Goal: Task Accomplishment & Management: Complete application form

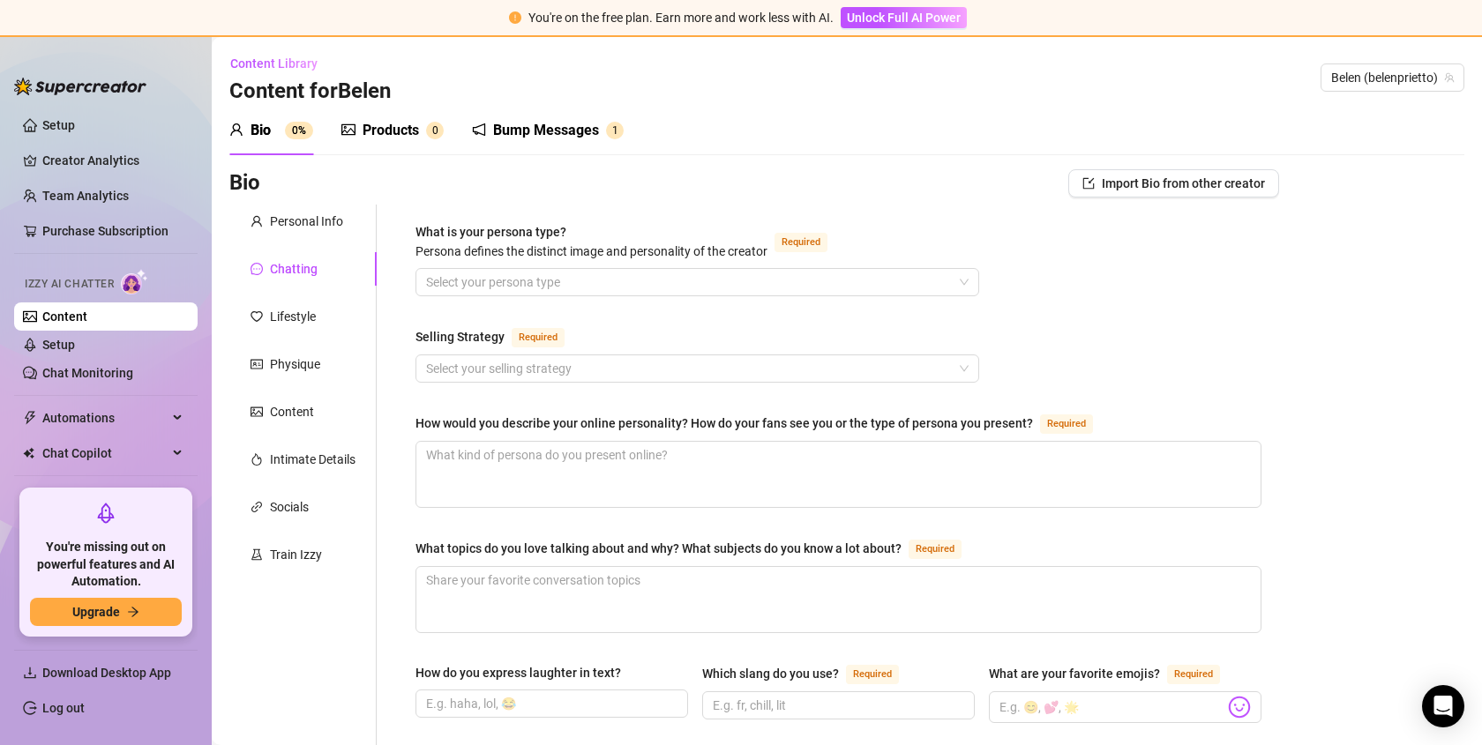
click at [303, 221] on div "Personal Info" at bounding box center [306, 221] width 73 height 19
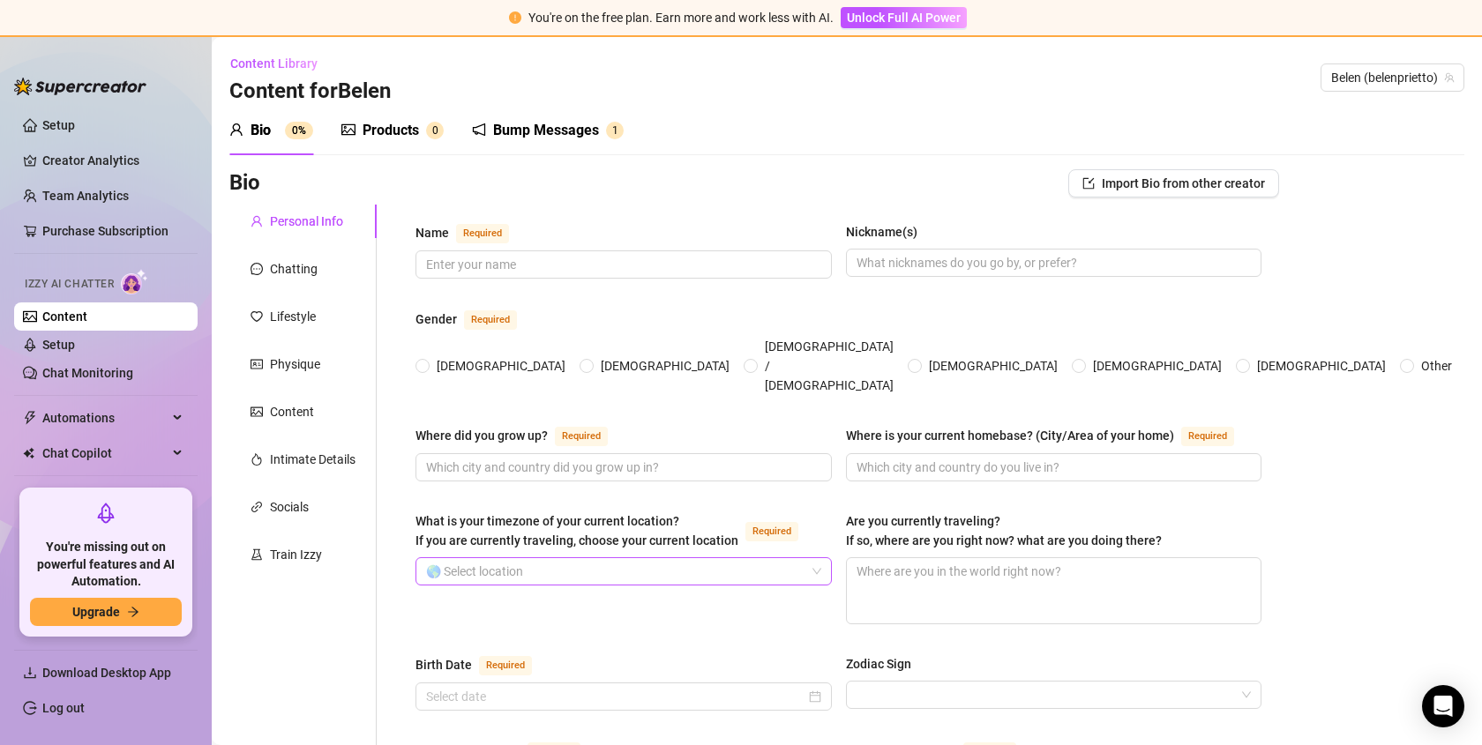
click at [606, 558] on input "What is your timezone of your current location? If you are currently traveling,…" at bounding box center [615, 571] width 379 height 26
click at [295, 280] on div "Chatting" at bounding box center [302, 269] width 147 height 34
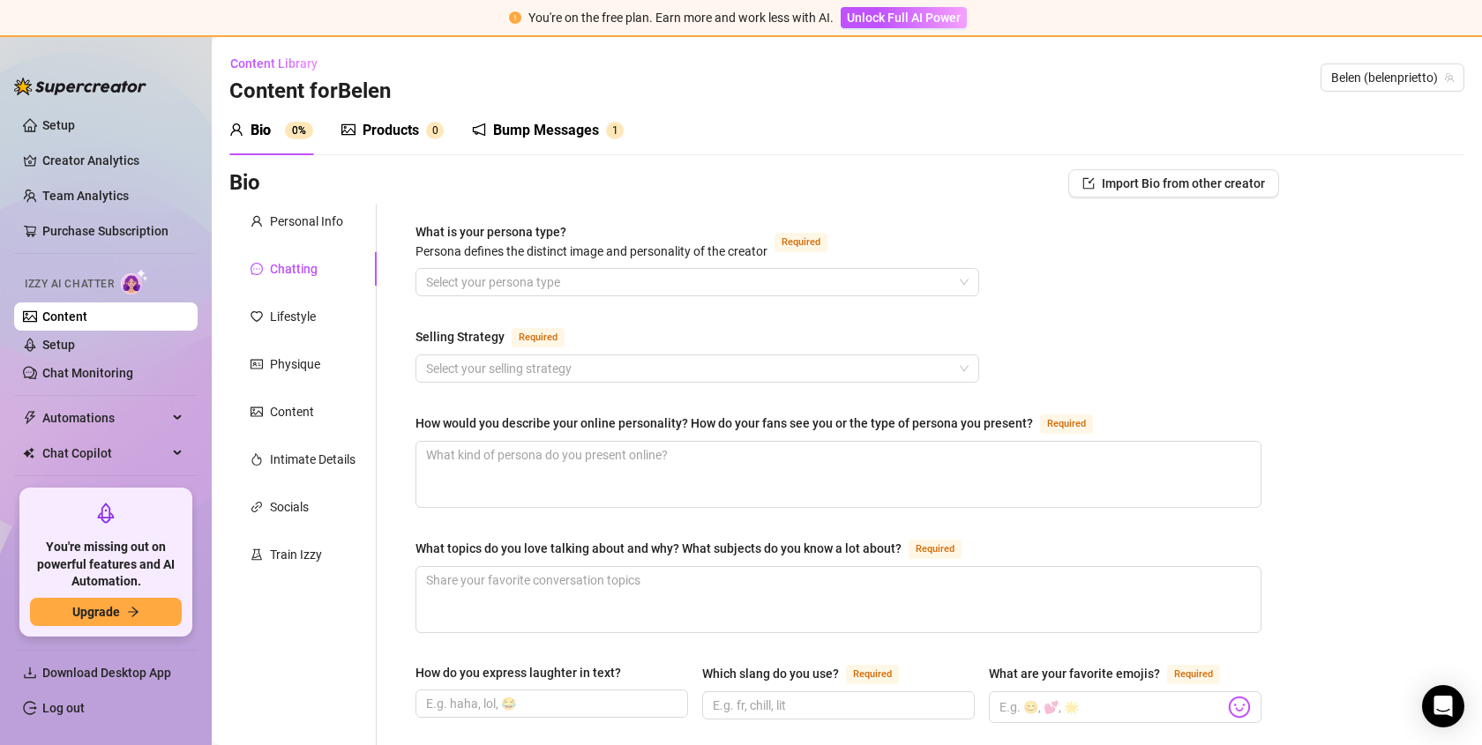
scroll to position [67, 0]
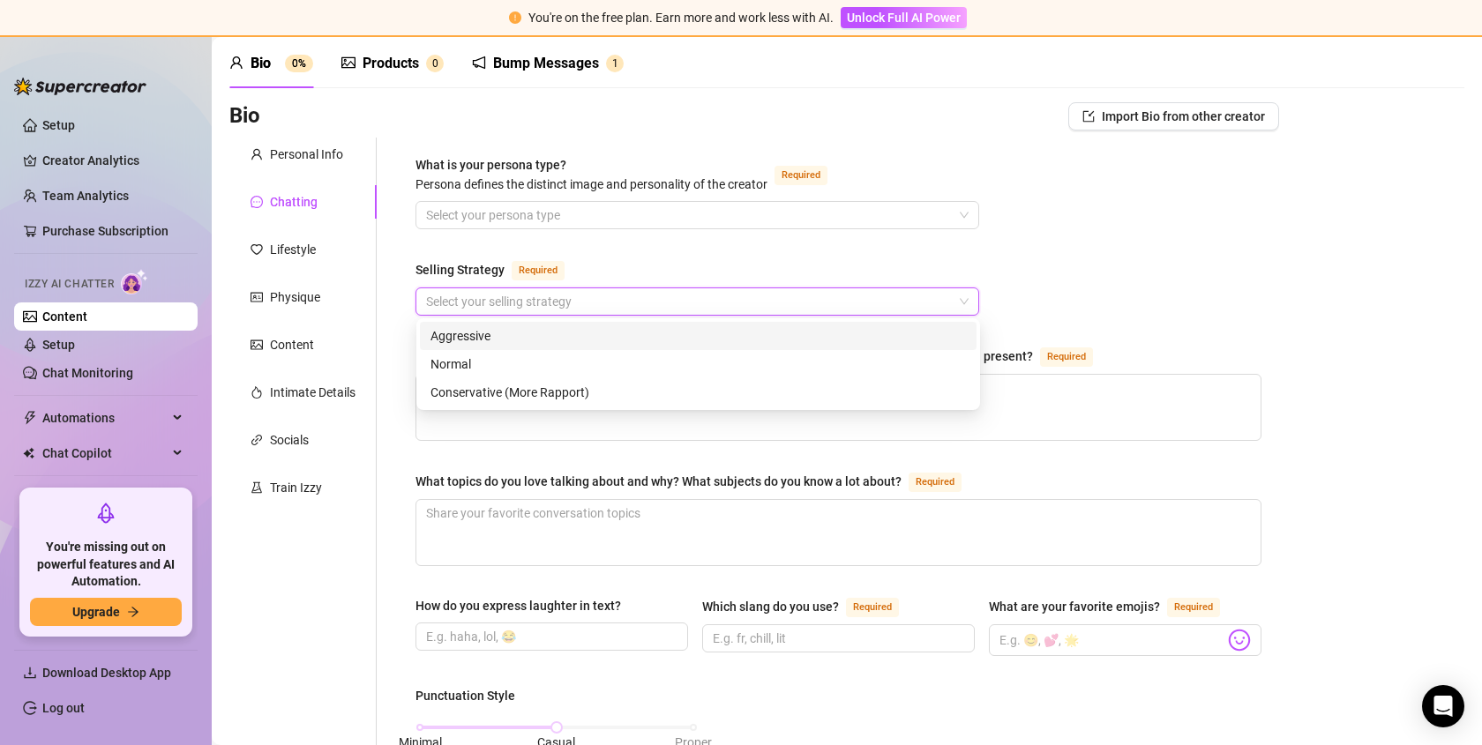
click at [532, 294] on input "Selling Strategy Required" at bounding box center [689, 301] width 527 height 26
click at [612, 259] on div "Selling Strategy Required" at bounding box center [697, 273] width 564 height 28
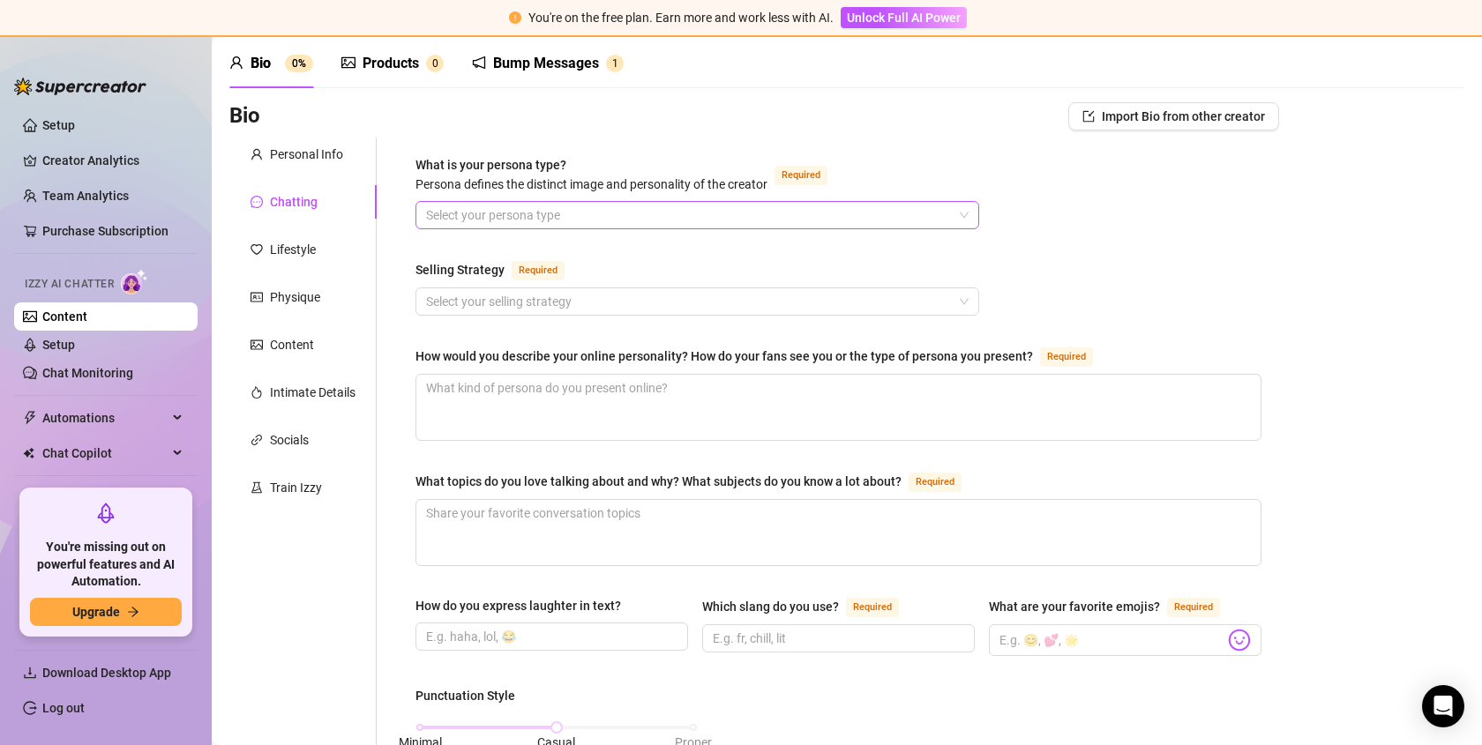
click at [604, 220] on input "What is your persona type? [PERSON_NAME] defines the distinct image and persona…" at bounding box center [689, 215] width 527 height 26
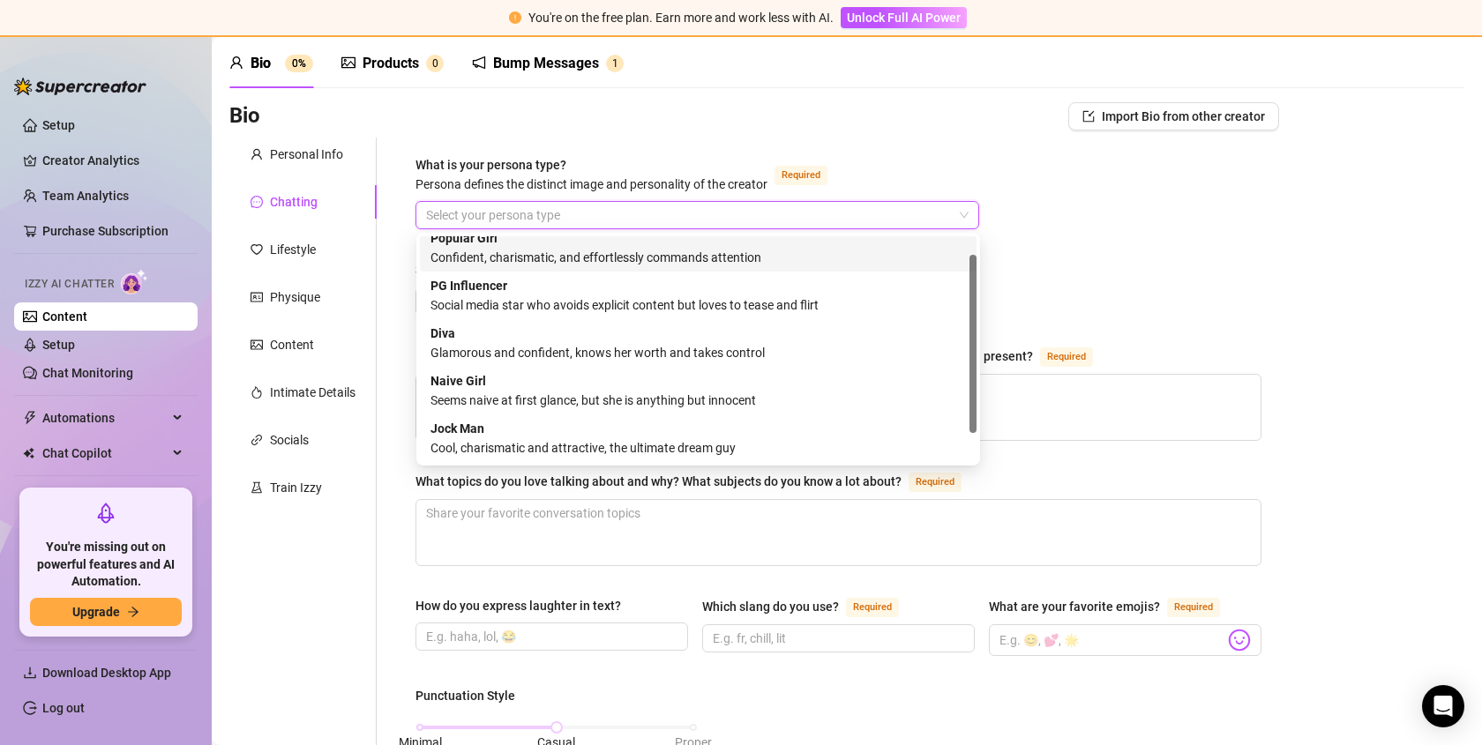
scroll to position [0, 0]
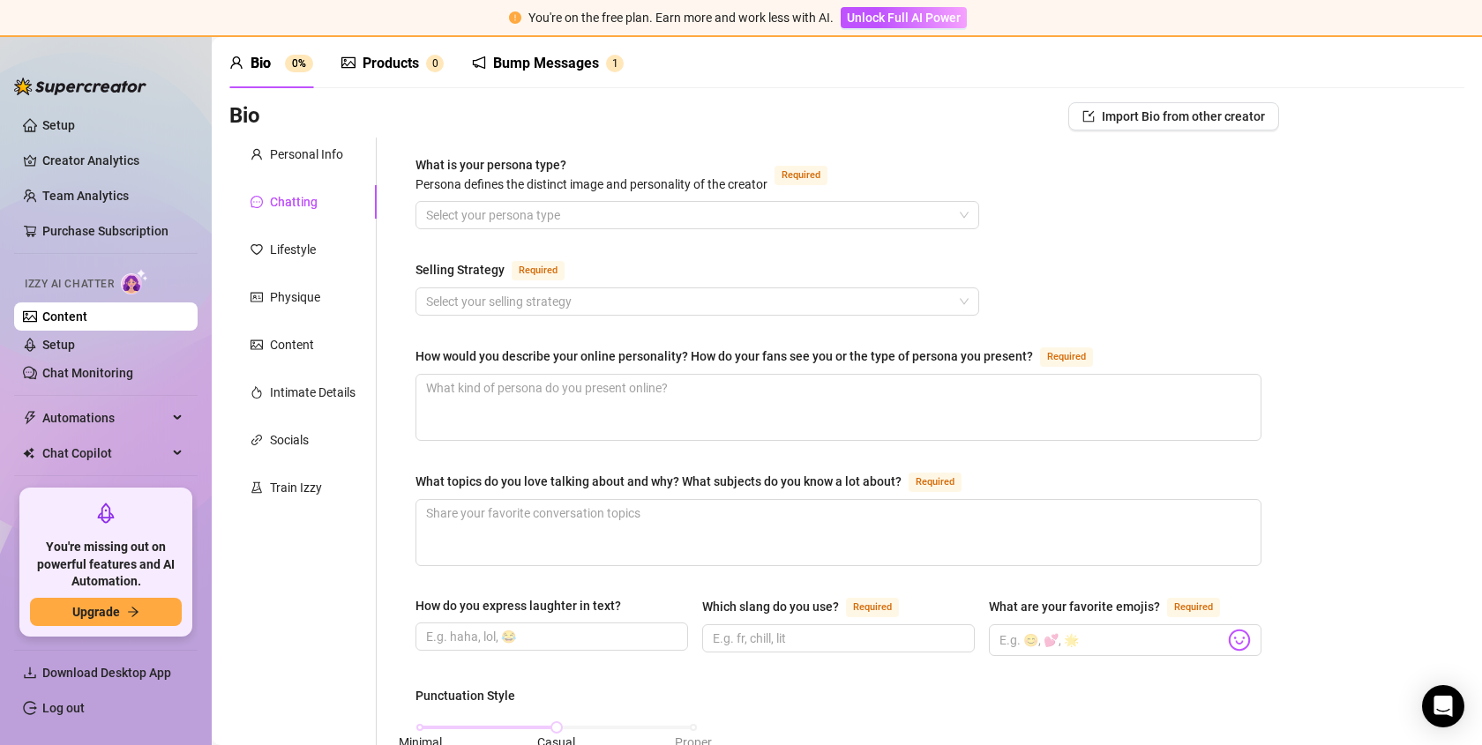
click at [680, 525] on textarea "What topics do you love talking about and why? What subjects do you know a lot …" at bounding box center [838, 532] width 844 height 65
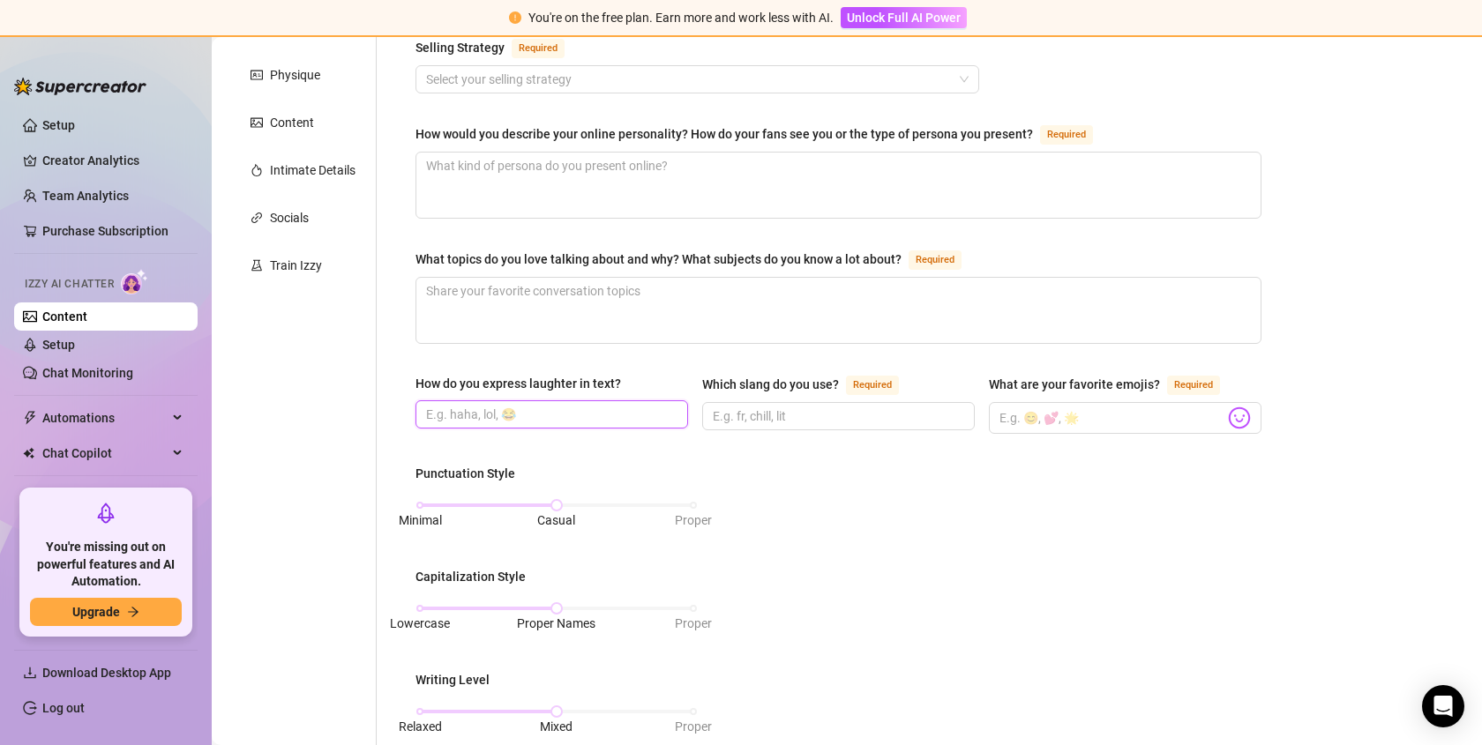
click at [497, 405] on input "How do you express laughter in text?" at bounding box center [550, 414] width 248 height 19
click at [739, 389] on div "Which slang do you use?" at bounding box center [770, 384] width 137 height 19
click at [739, 407] on input "Which slang do you use? Required" at bounding box center [837, 416] width 248 height 19
click at [747, 407] on input "Which slang do you use? Required" at bounding box center [837, 416] width 248 height 19
click at [887, 377] on span "Required" at bounding box center [872, 385] width 53 height 19
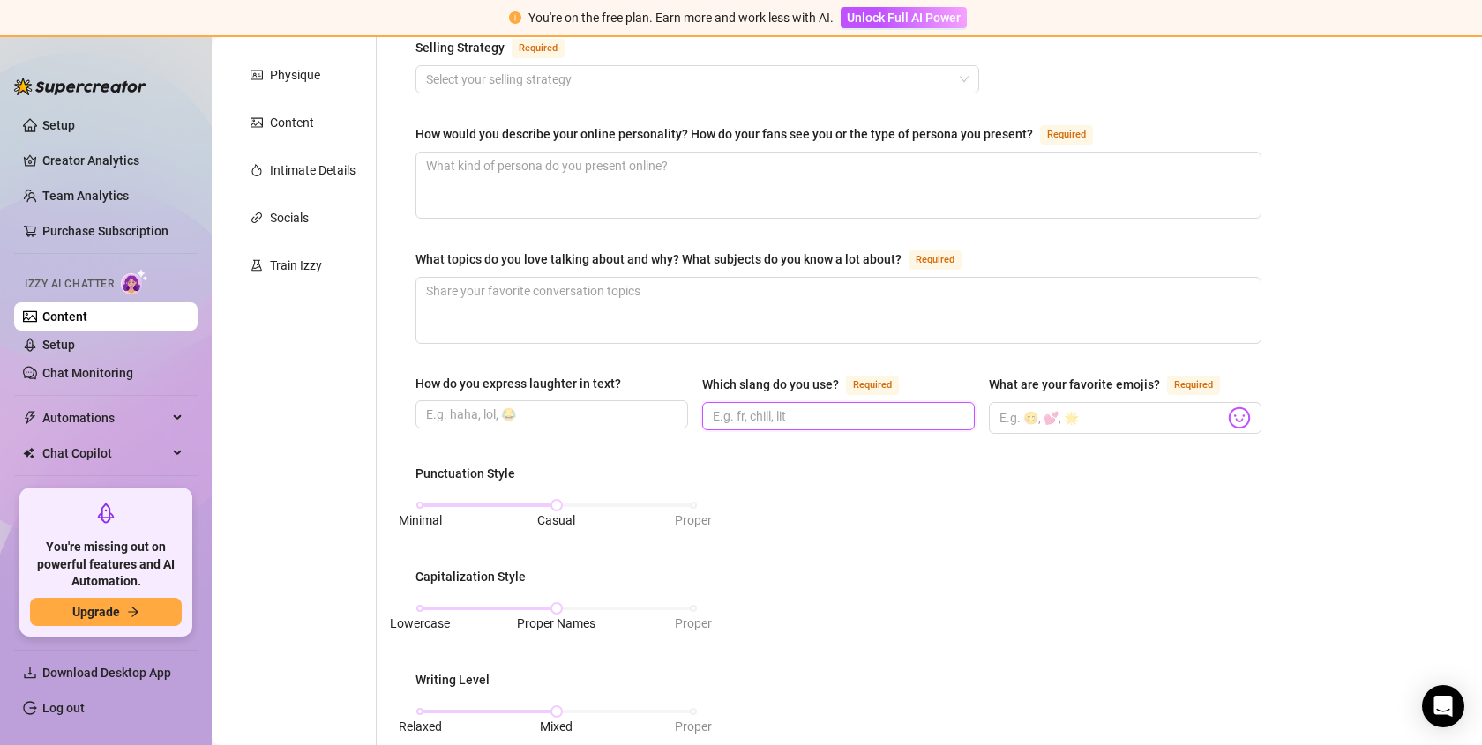
click at [887, 407] on input "Which slang do you use? Required" at bounding box center [837, 416] width 248 height 19
click at [580, 381] on div "How do you express laughter in text?" at bounding box center [518, 383] width 206 height 19
click at [580, 405] on input "How do you express laughter in text?" at bounding box center [550, 414] width 248 height 19
click at [546, 400] on span at bounding box center [551, 414] width 273 height 28
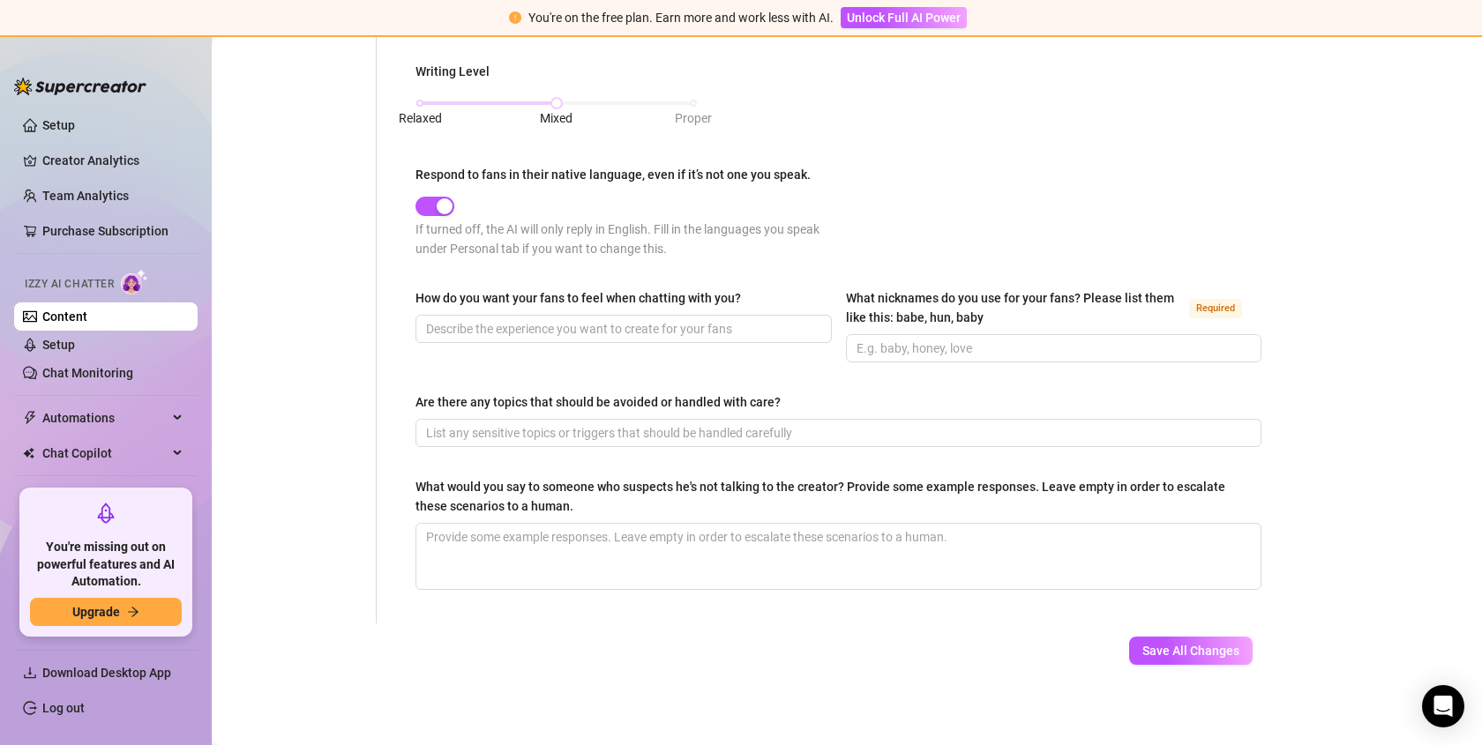
scroll to position [0, 0]
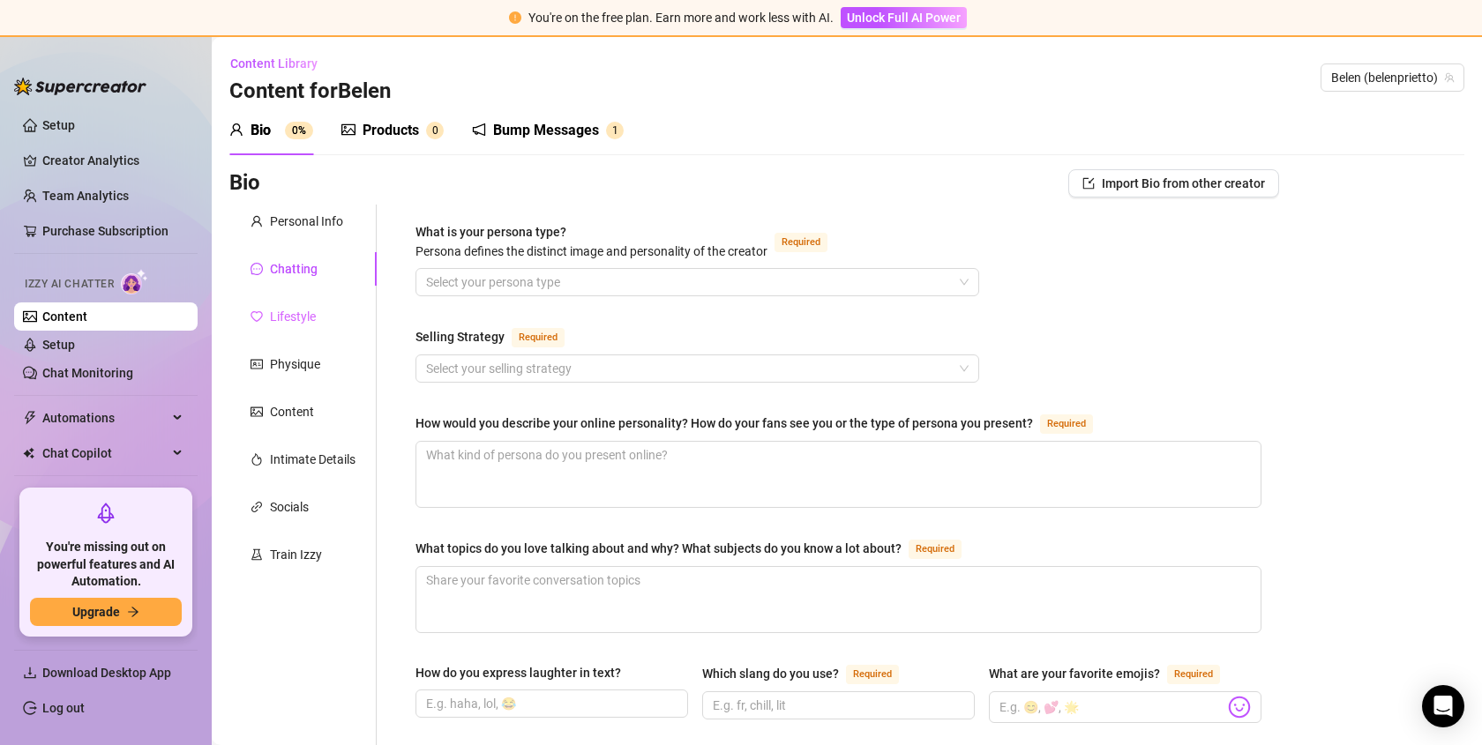
click at [324, 315] on div "Lifestyle" at bounding box center [302, 317] width 147 height 34
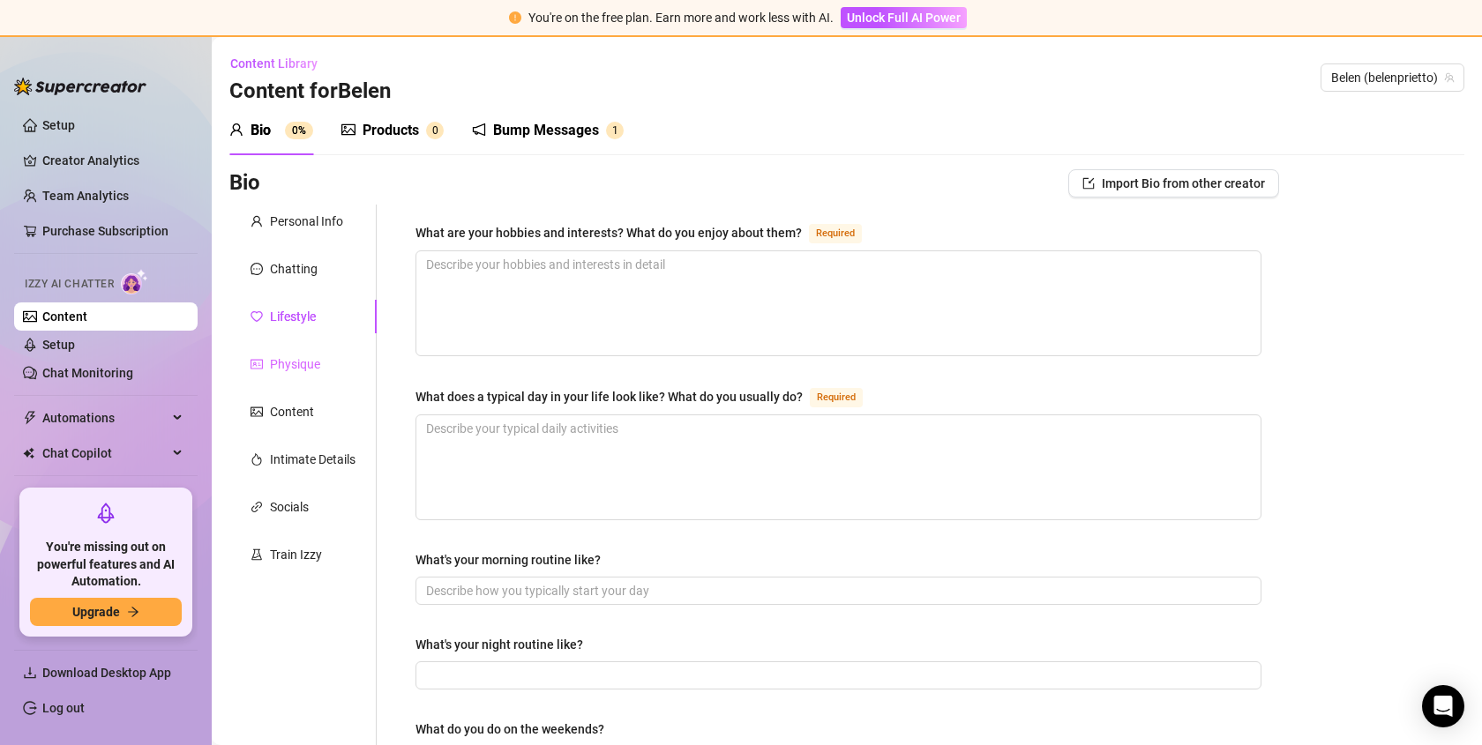
drag, startPoint x: 303, startPoint y: 348, endPoint x: 298, endPoint y: 360, distance: 13.1
click at [303, 348] on div "Physique" at bounding box center [302, 365] width 147 height 34
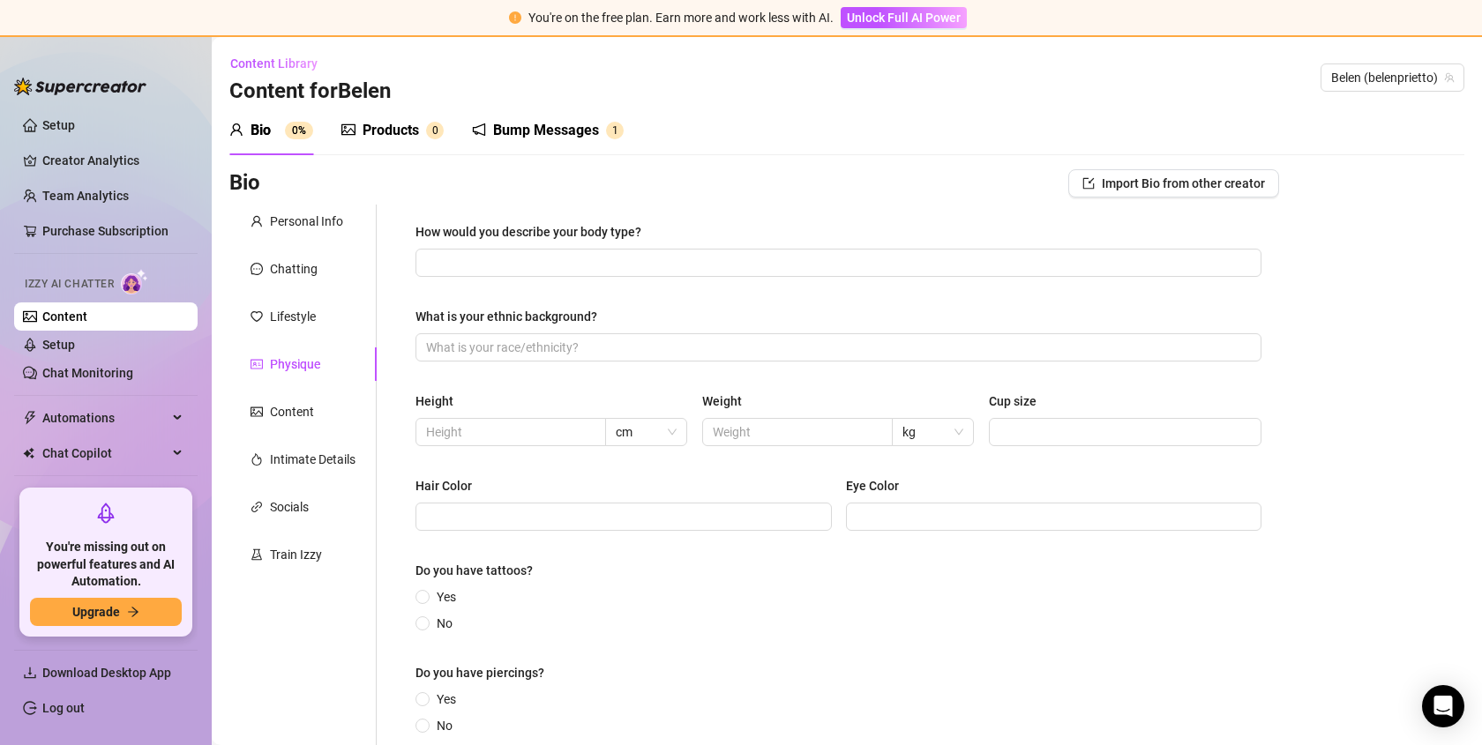
click at [295, 366] on div "Physique" at bounding box center [295, 364] width 50 height 19
click at [295, 391] on div "Personal Info Chatting Lifestyle Physique Content Intimate Details Socials Trai…" at bounding box center [302, 487] width 147 height 565
click at [291, 400] on div "Content" at bounding box center [302, 412] width 147 height 34
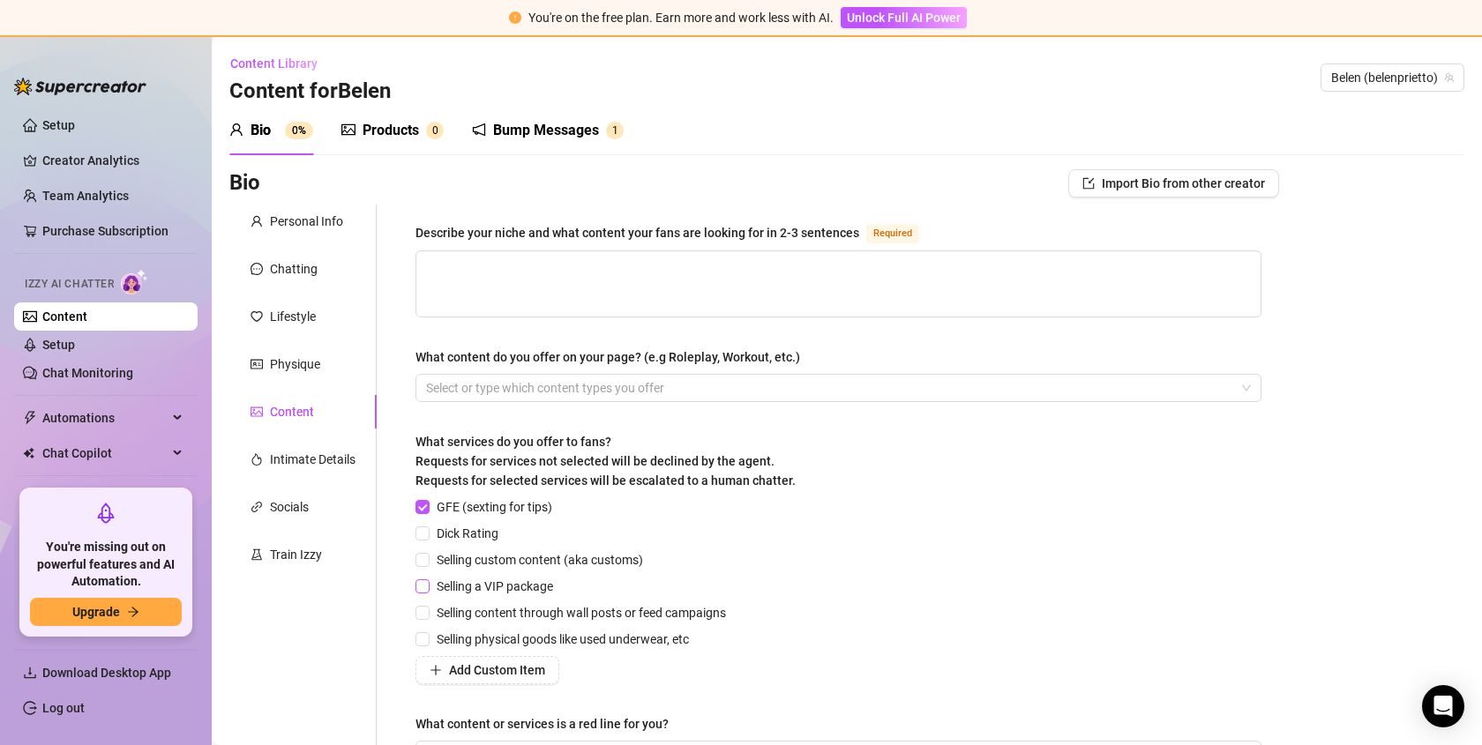
scroll to position [182, 0]
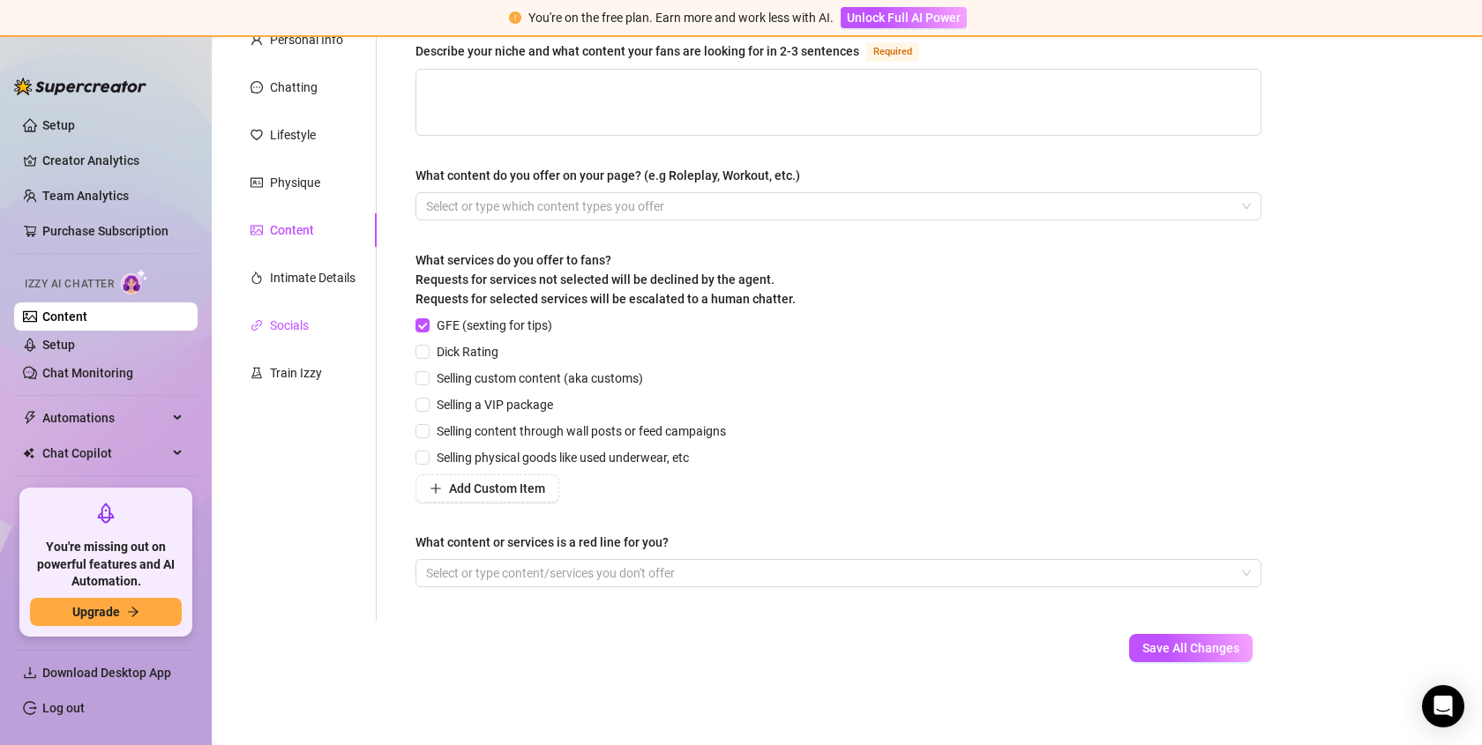
click at [304, 333] on div "Socials" at bounding box center [289, 325] width 39 height 19
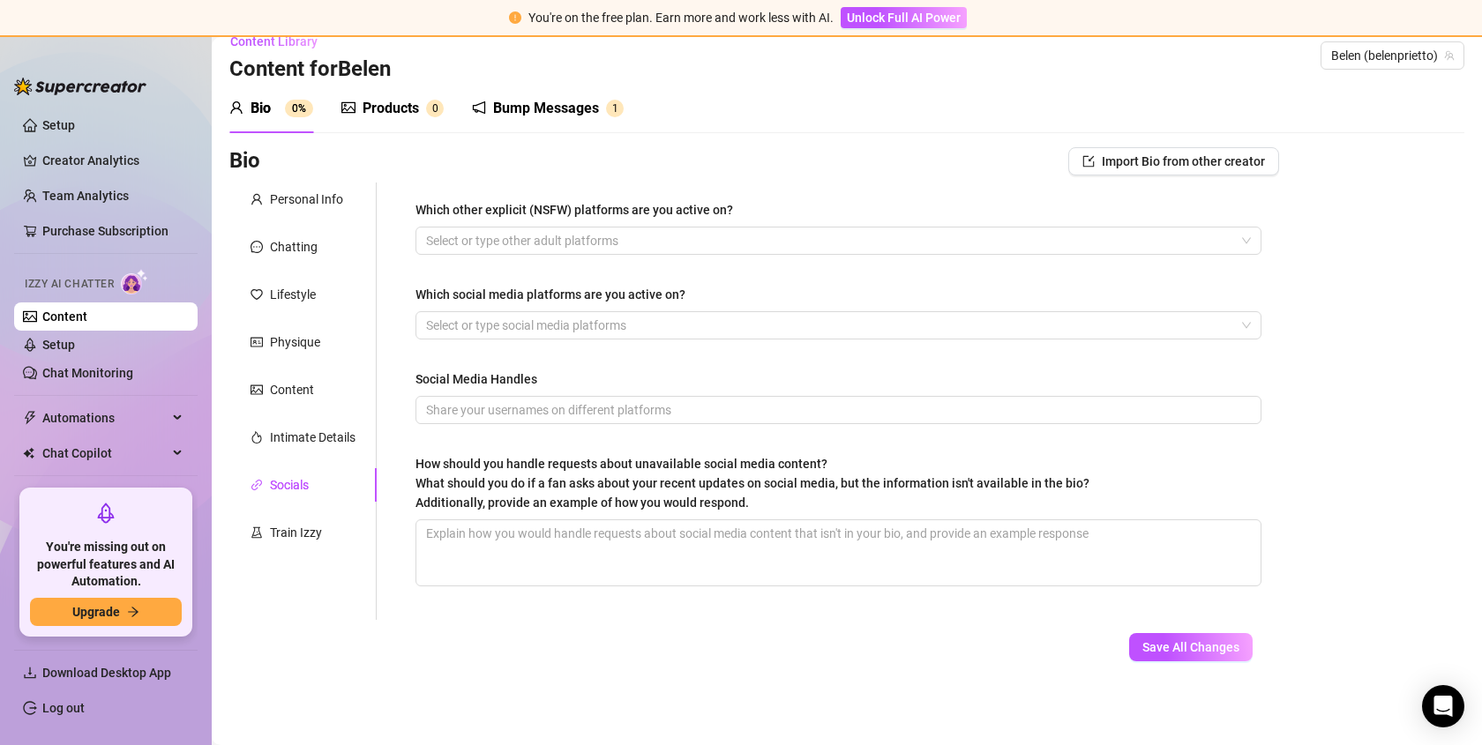
scroll to position [22, 0]
click at [325, 441] on div "Intimate Details" at bounding box center [313, 437] width 86 height 19
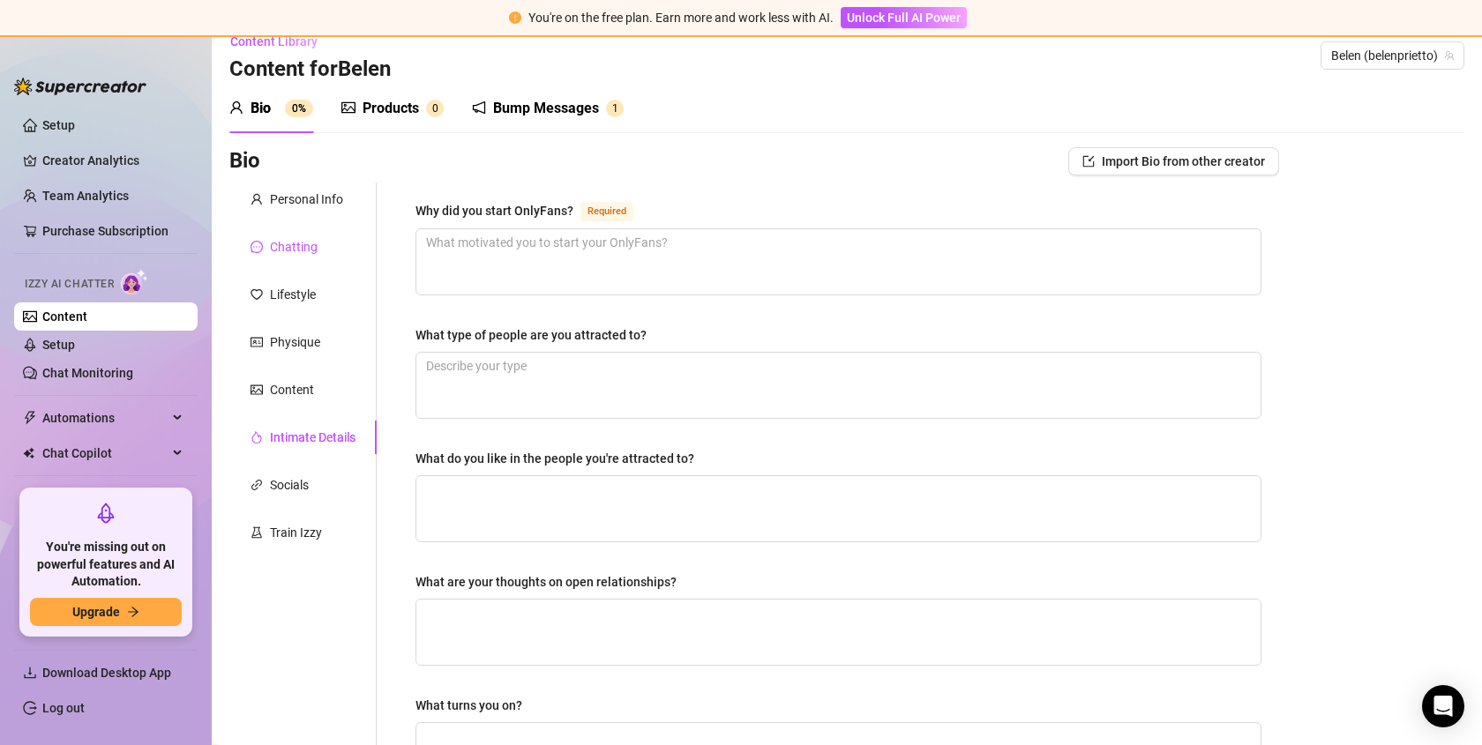
click at [304, 250] on div "Chatting" at bounding box center [294, 246] width 48 height 19
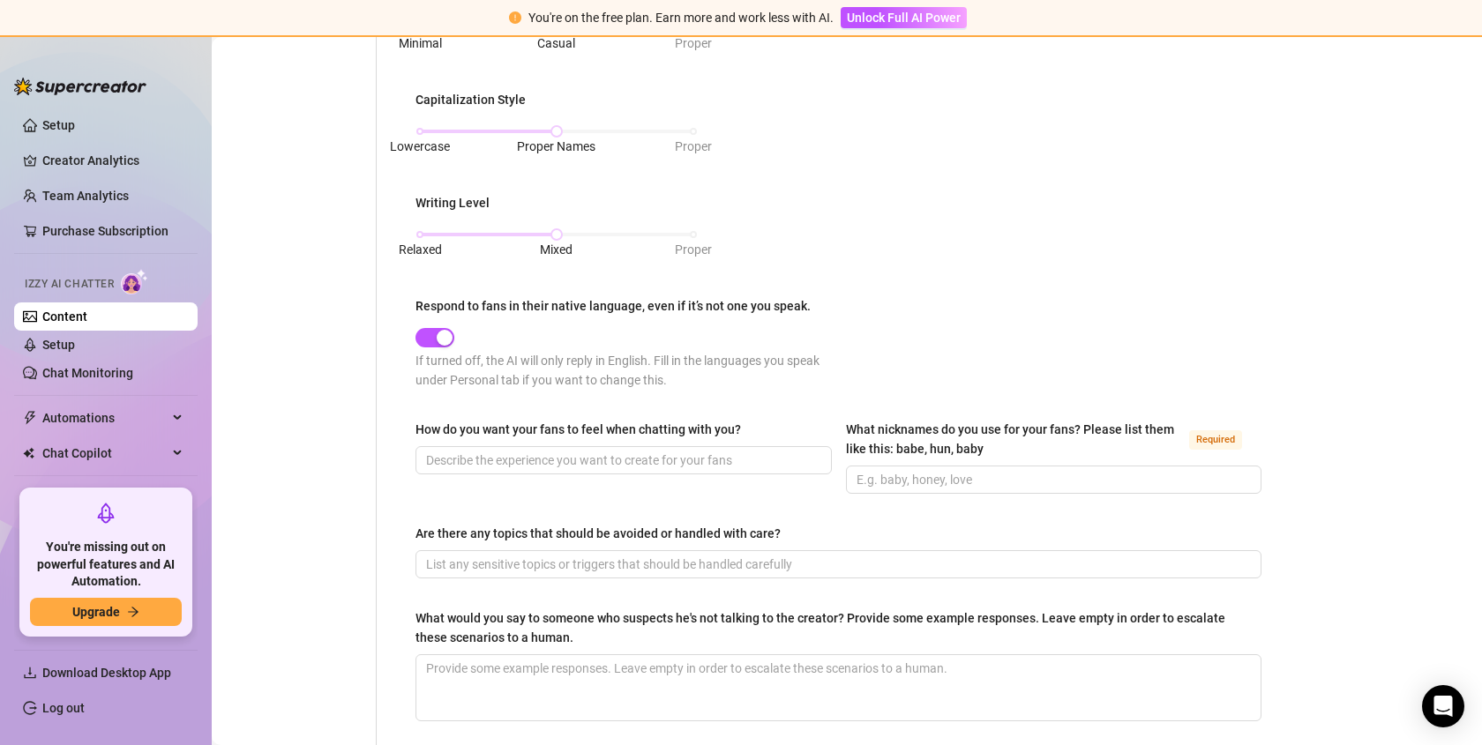
scroll to position [898, 0]
